Goal: Task Accomplishment & Management: Manage account settings

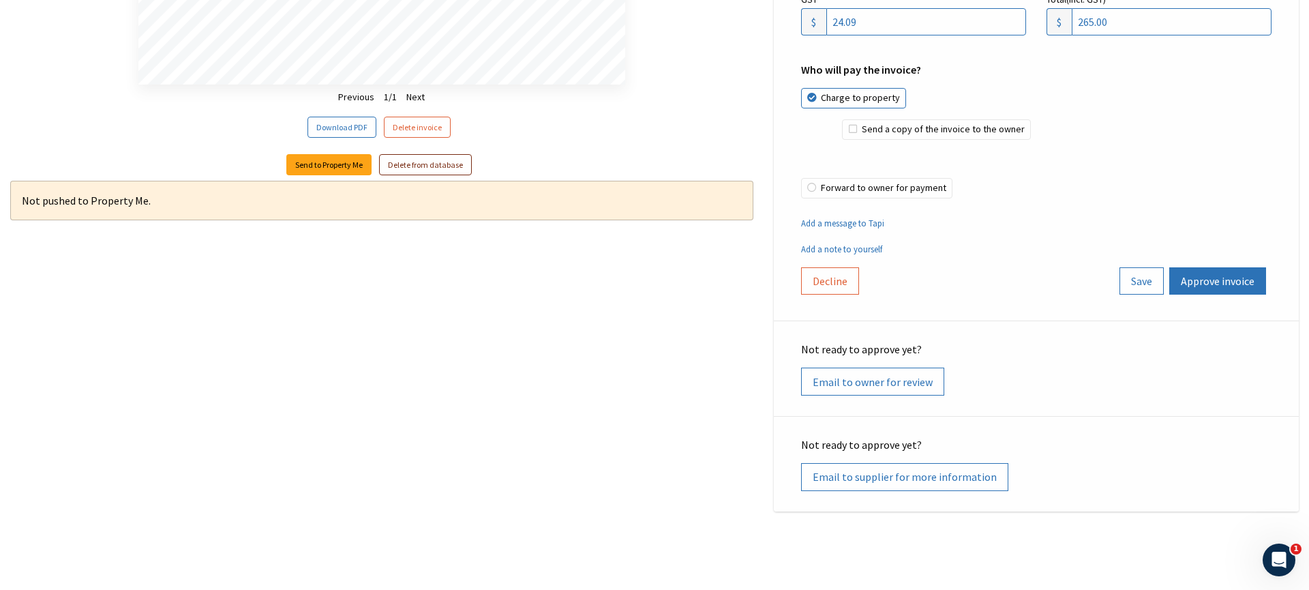
click at [413, 162] on link "Delete from database" at bounding box center [425, 164] width 93 height 21
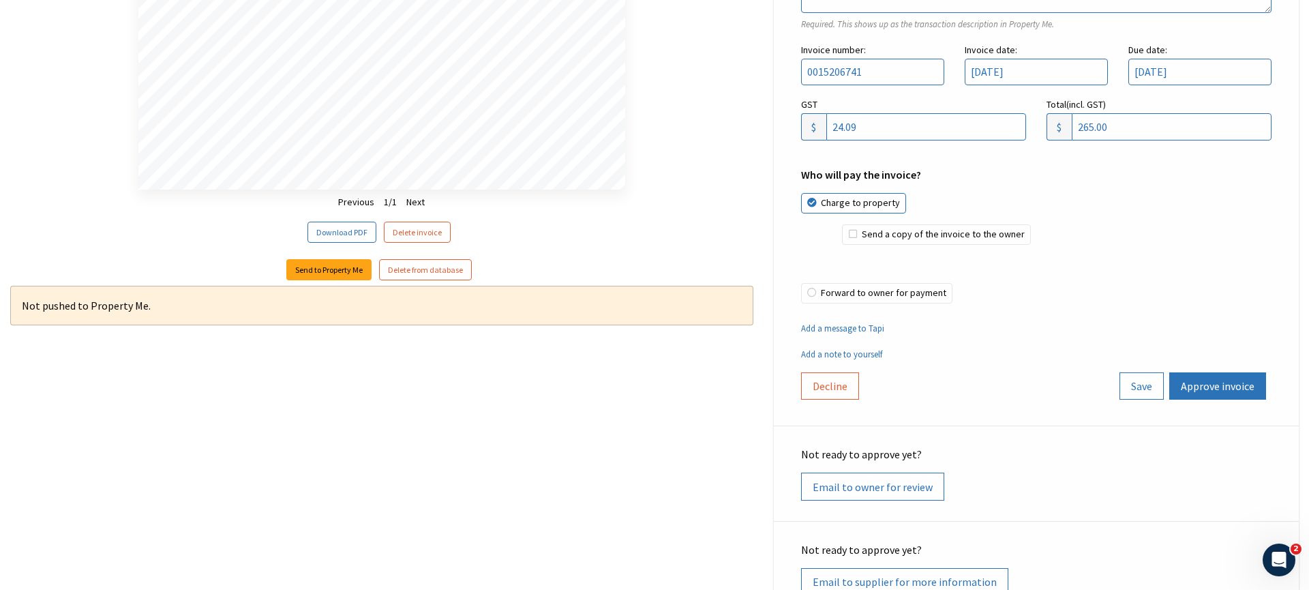
scroll to position [1012, 0]
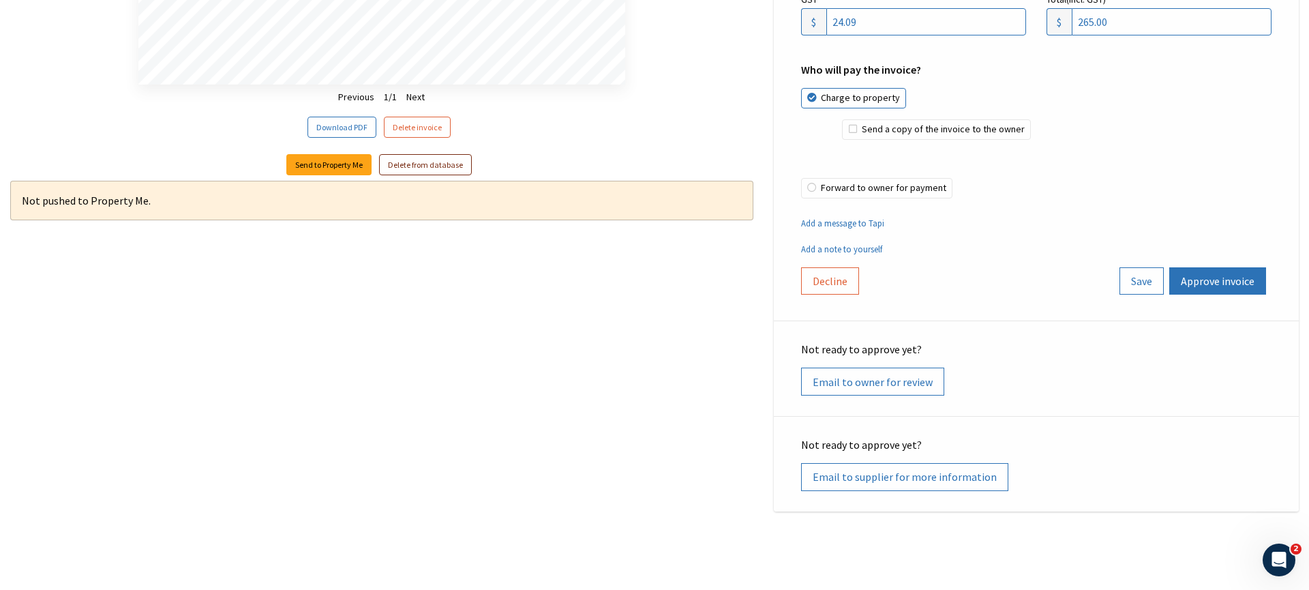
click at [435, 166] on link "Delete from database" at bounding box center [425, 164] width 93 height 21
